Goal: Task Accomplishment & Management: Use online tool/utility

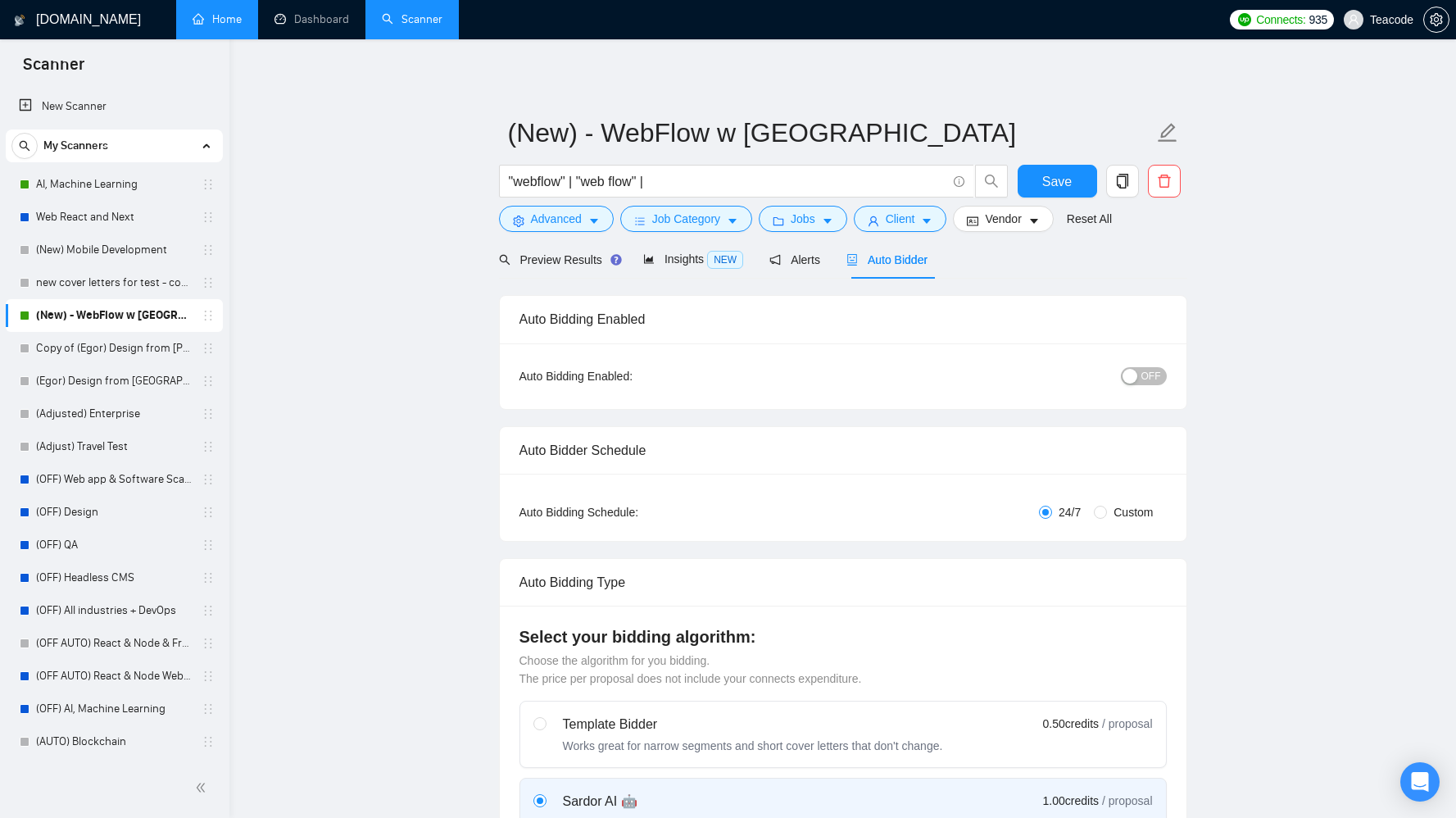
click at [213, 18] on link "Home" at bounding box center [217, 19] width 50 height 14
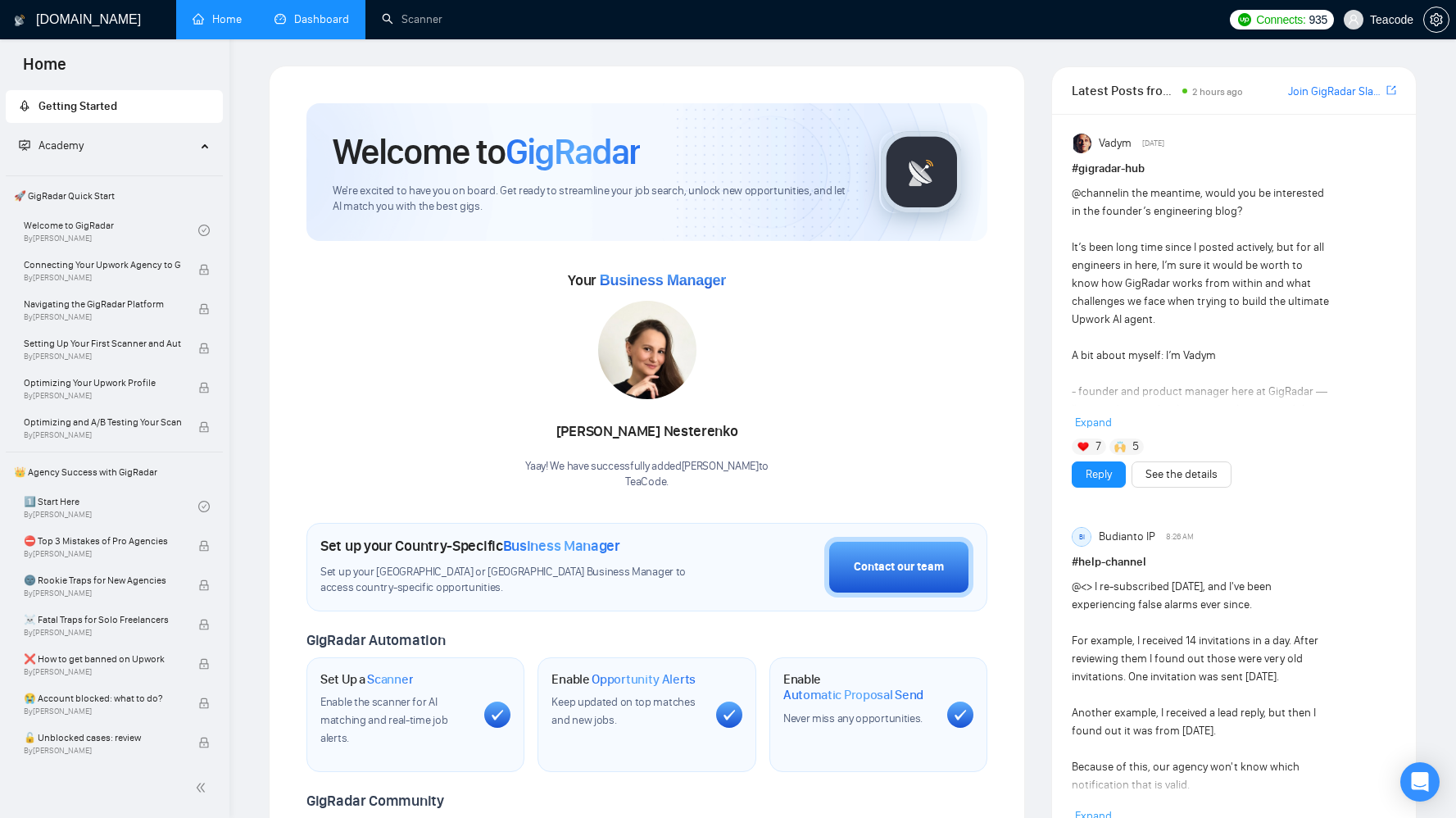
click at [296, 26] on link "Dashboard" at bounding box center [311, 19] width 74 height 14
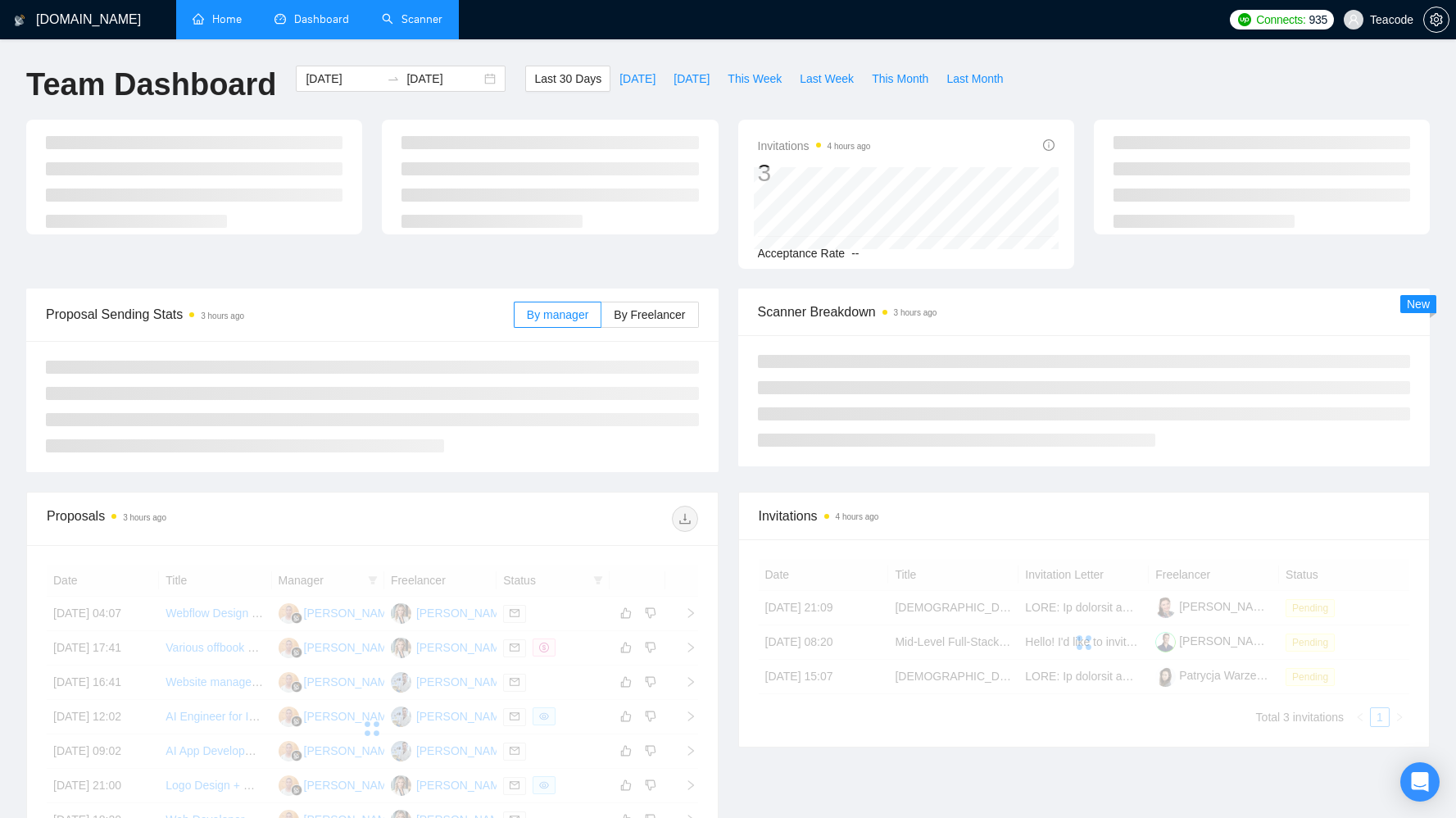
click at [413, 21] on link "Scanner" at bounding box center [411, 19] width 60 height 14
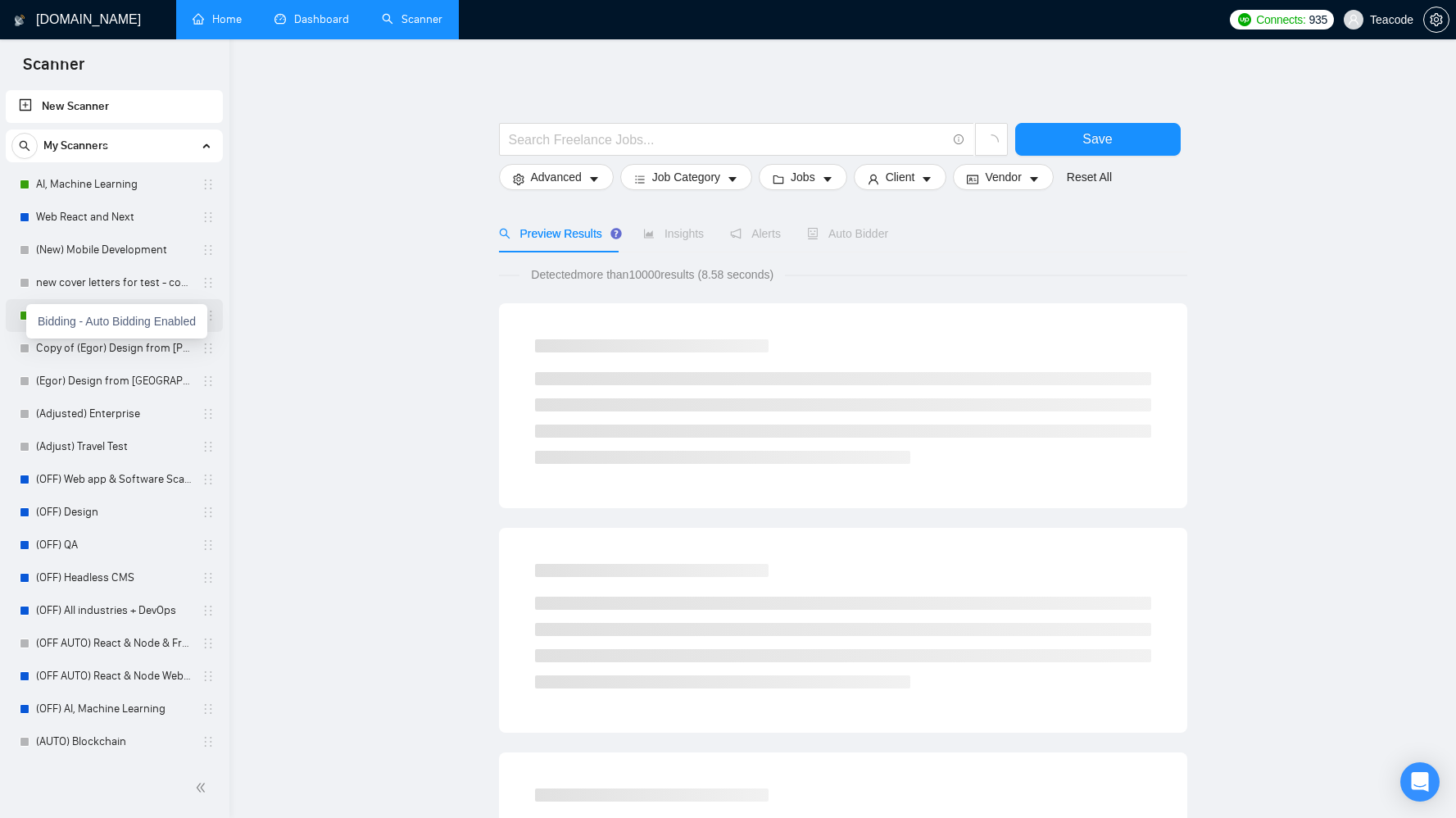
click at [27, 314] on div "Bidding - Auto Bidding Enabled" at bounding box center [116, 321] width 181 height 35
click at [105, 319] on link "(New) - WebFlow w [GEOGRAPHIC_DATA]" at bounding box center [113, 315] width 156 height 33
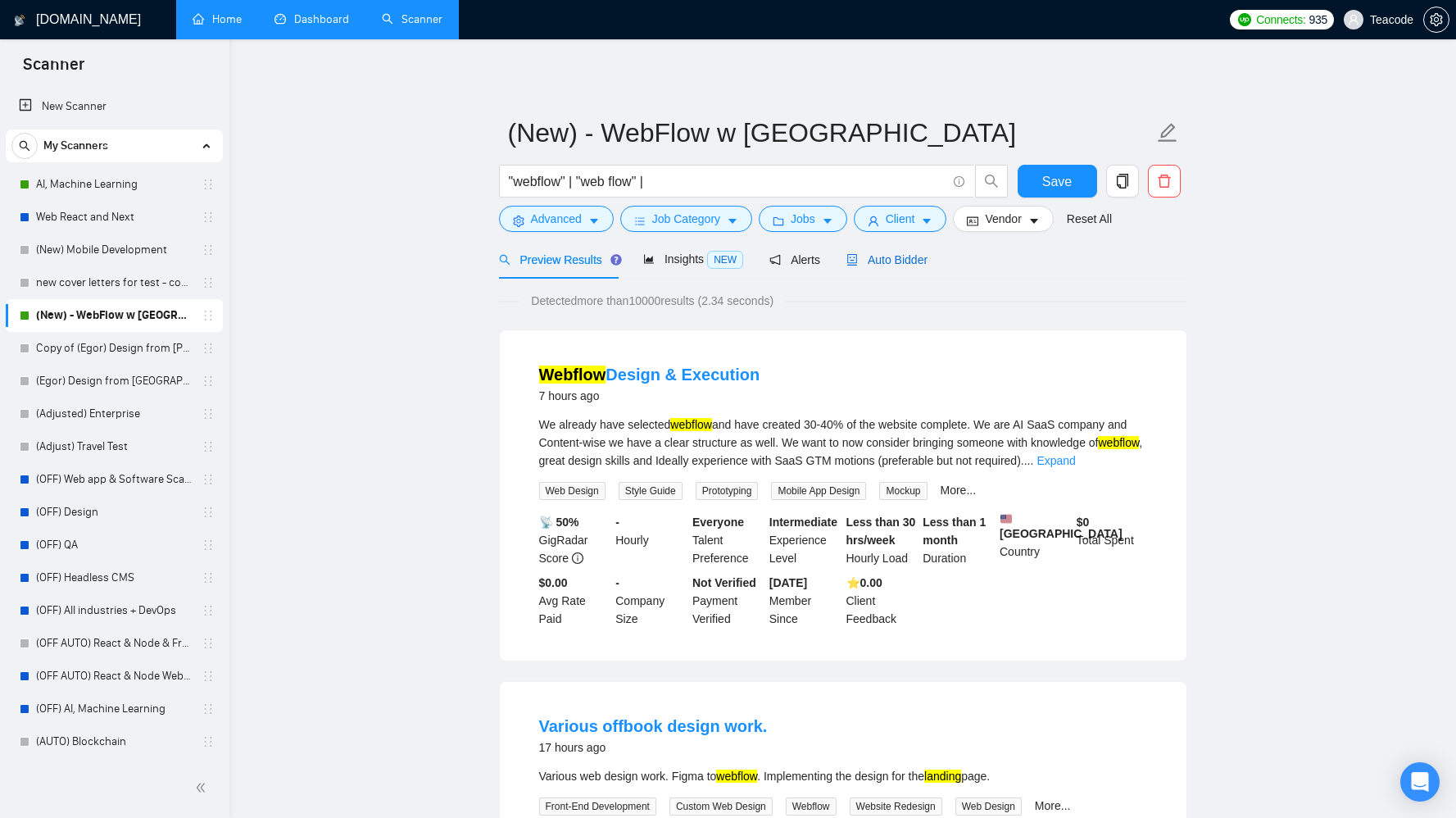
click at [911, 258] on span "Auto Bidder" at bounding box center [887, 259] width 81 height 13
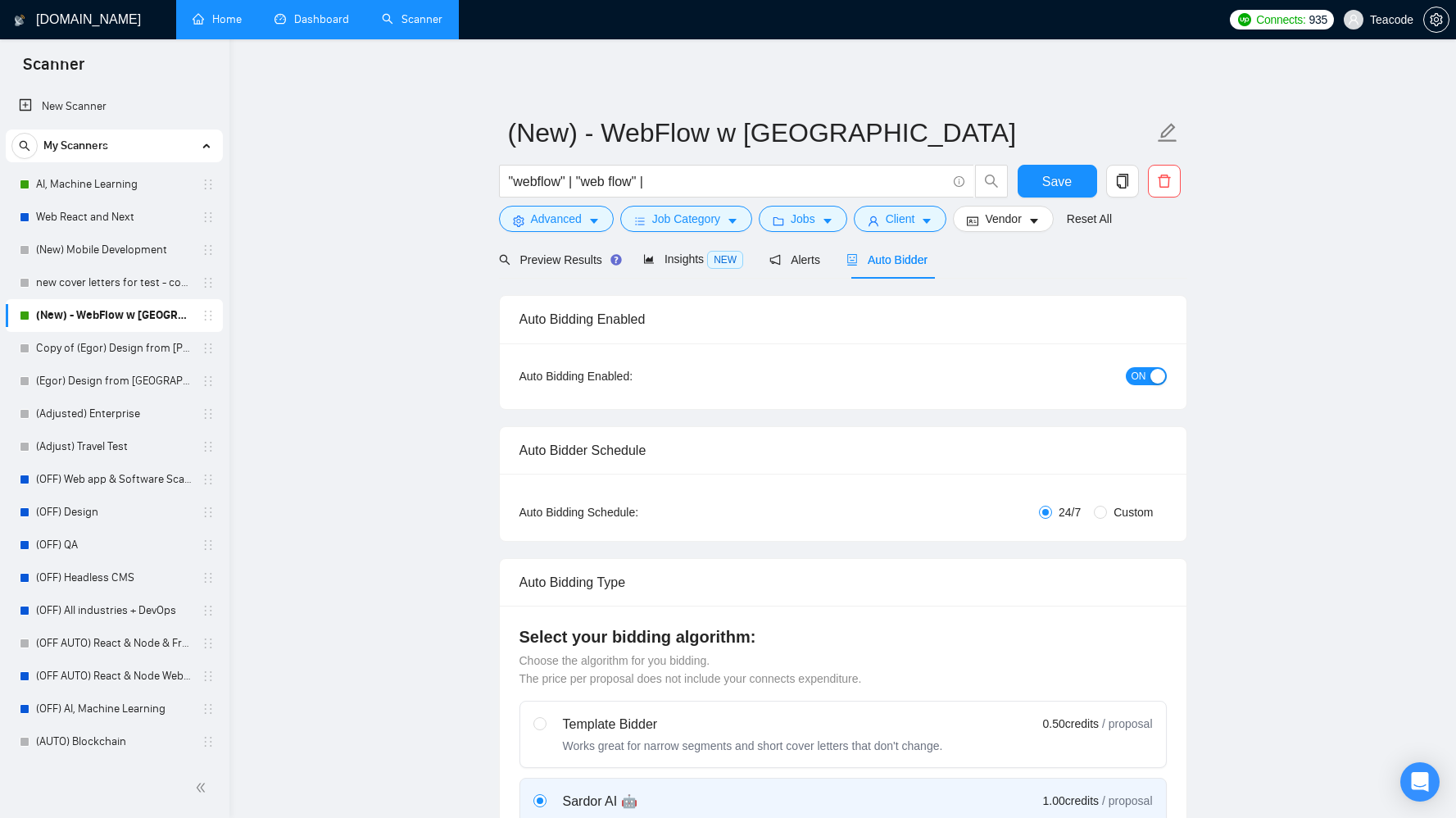
click at [1137, 372] on span "ON" at bounding box center [1139, 376] width 15 height 18
click at [1061, 187] on span "Save" at bounding box center [1058, 181] width 30 height 21
click at [220, 26] on link "Home" at bounding box center [217, 19] width 50 height 14
